Goal: Transaction & Acquisition: Purchase product/service

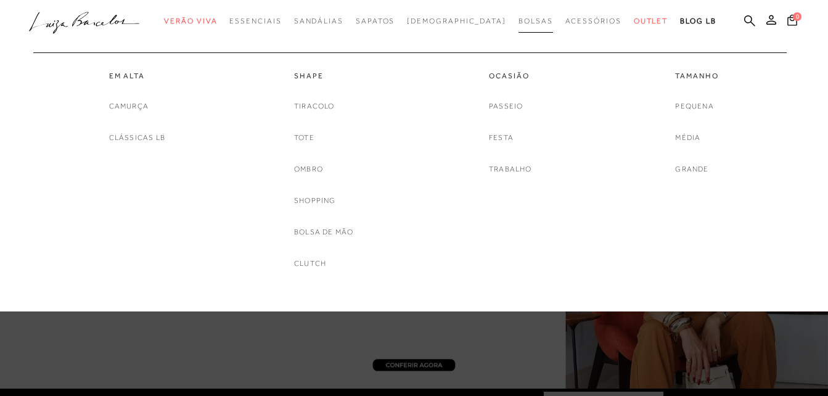
click at [518, 21] on span "Bolsas" at bounding box center [535, 21] width 35 height 9
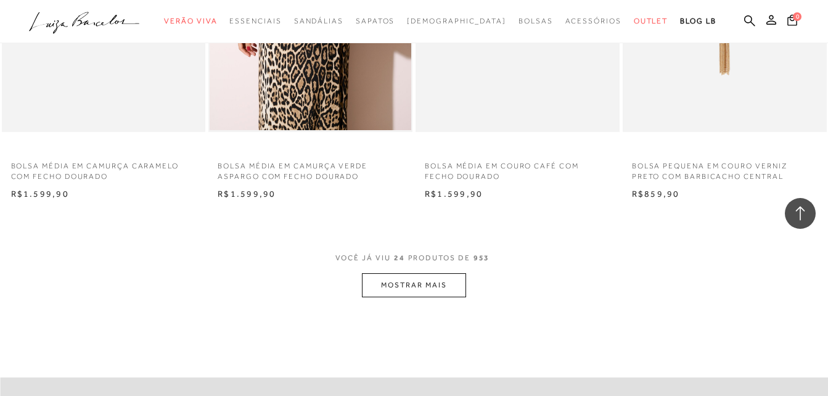
scroll to position [2280, 0]
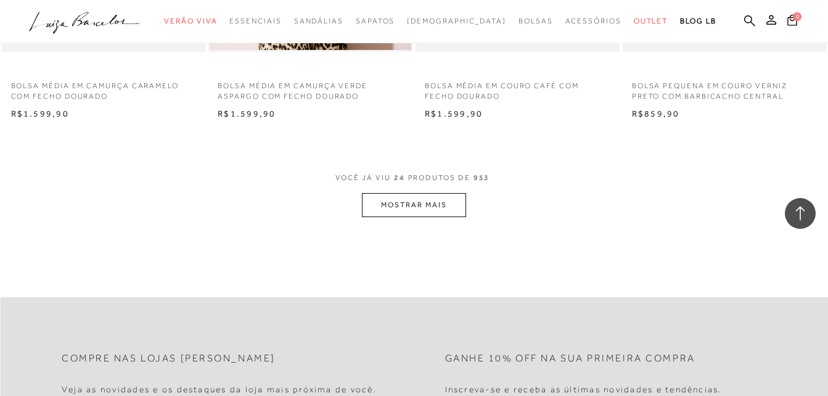
click at [391, 196] on button "MOSTRAR MAIS" at bounding box center [414, 205] width 104 height 24
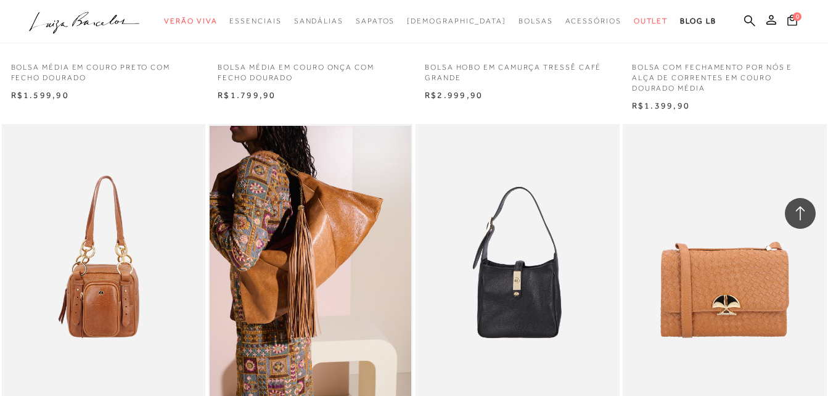
scroll to position [3081, 0]
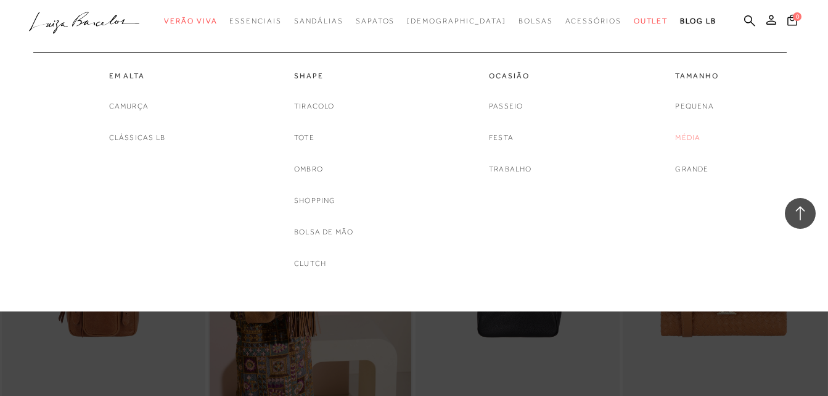
click at [680, 143] on link "Média" at bounding box center [687, 137] width 25 height 13
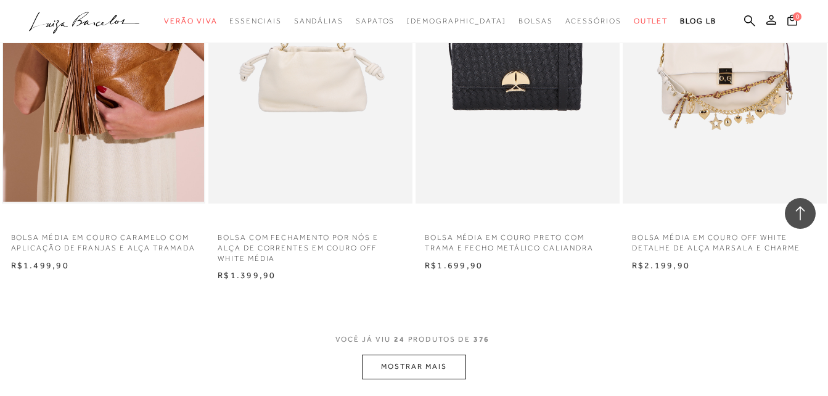
scroll to position [2342, 0]
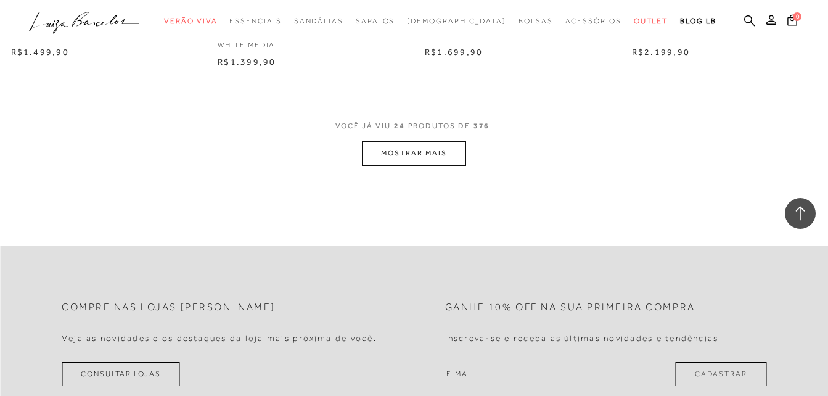
click at [422, 159] on button "MOSTRAR MAIS" at bounding box center [414, 153] width 104 height 24
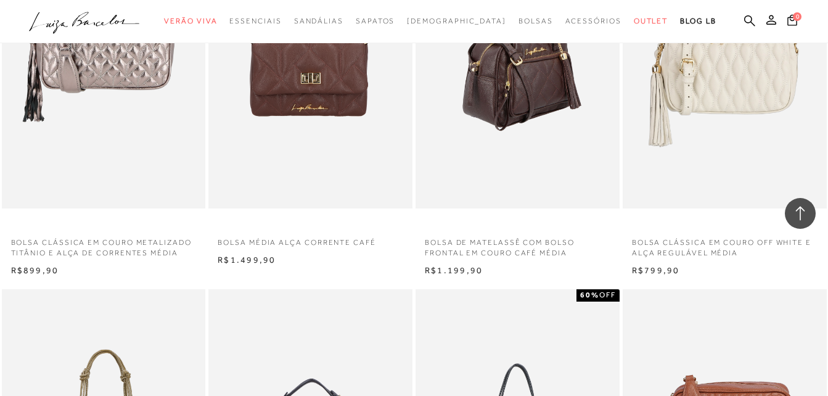
scroll to position [4190, 0]
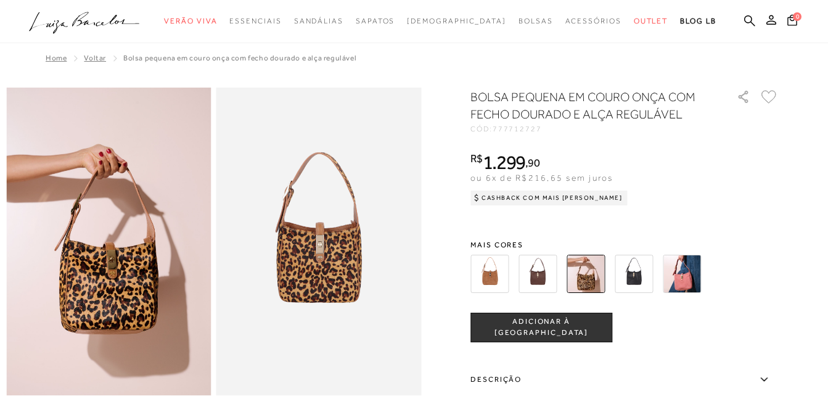
click at [678, 269] on img at bounding box center [681, 274] width 38 height 38
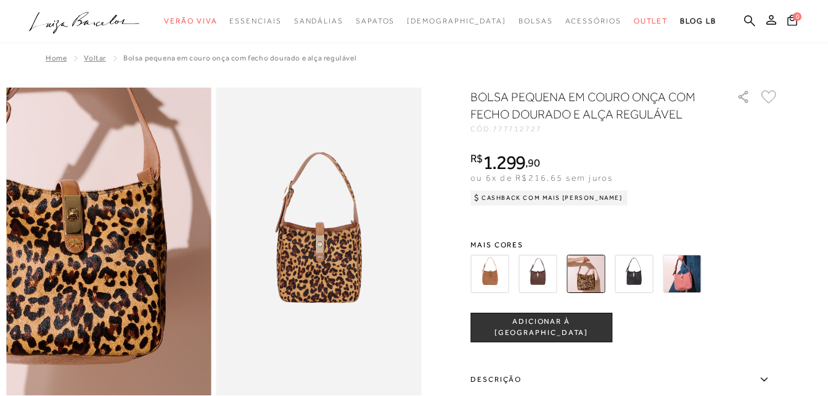
click at [153, 307] on img at bounding box center [67, 178] width 410 height 615
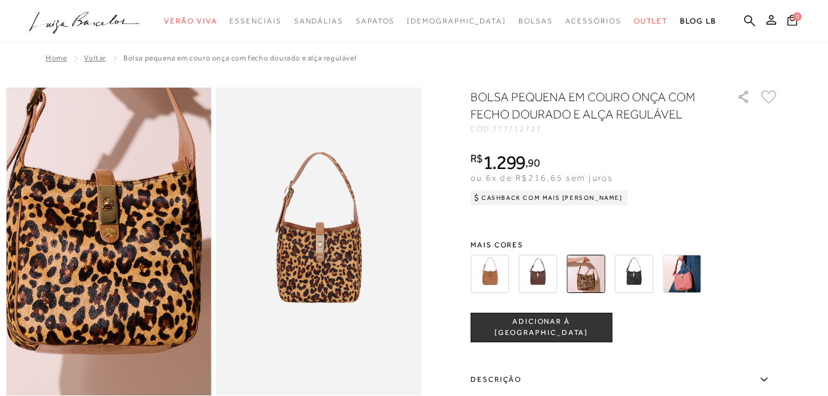
click at [113, 319] on img at bounding box center [102, 168] width 410 height 615
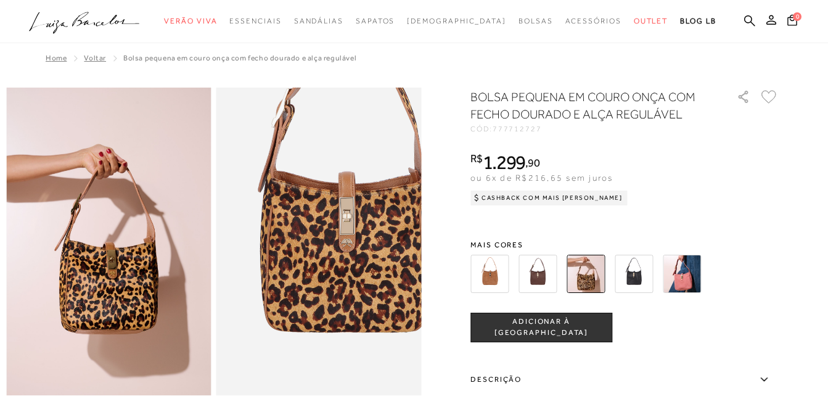
click at [295, 277] on img at bounding box center [344, 210] width 410 height 615
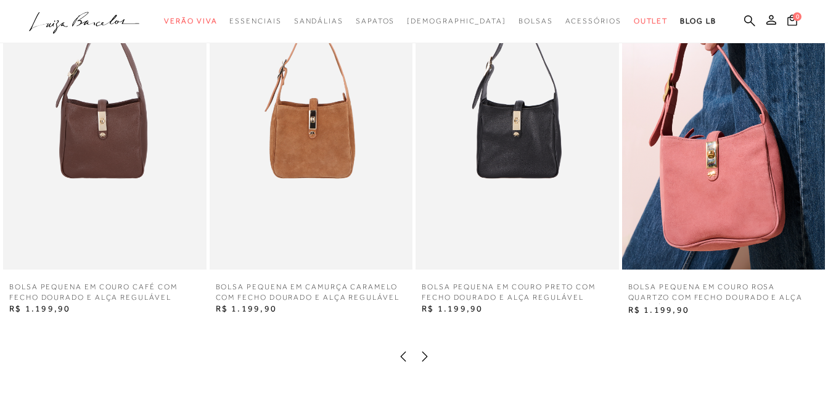
scroll to position [1171, 0]
